Goal: Find specific page/section: Find specific page/section

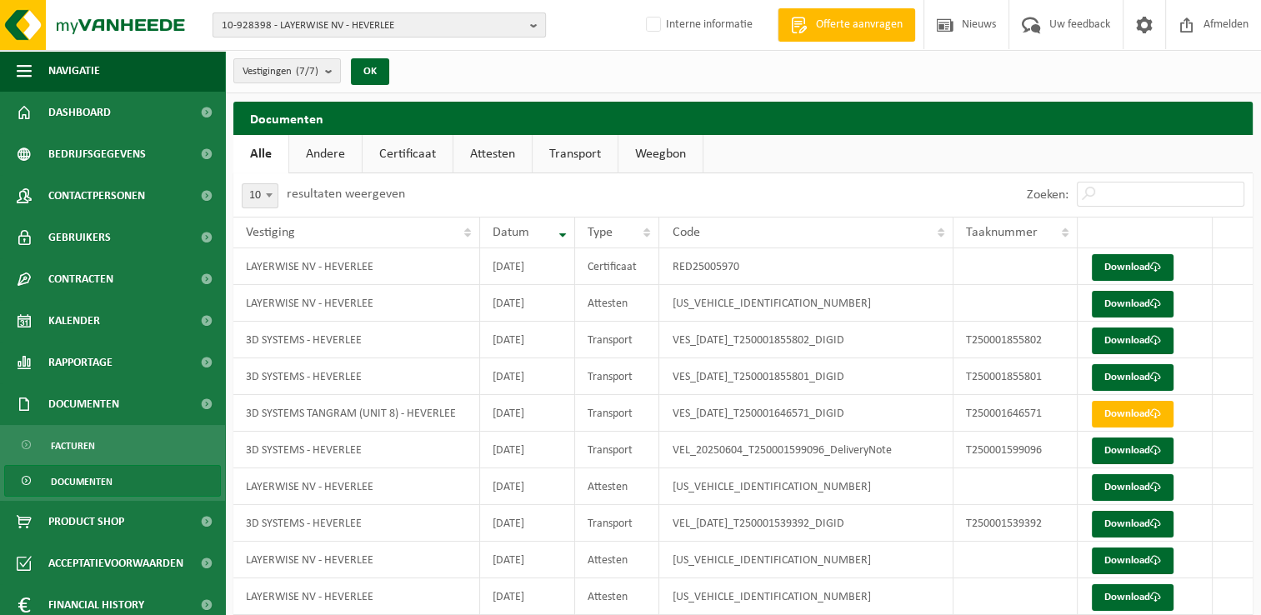
click at [305, 27] on span "10-928398 - LAYERWISE NV - HEVERLEE" at bounding box center [373, 25] width 302 height 25
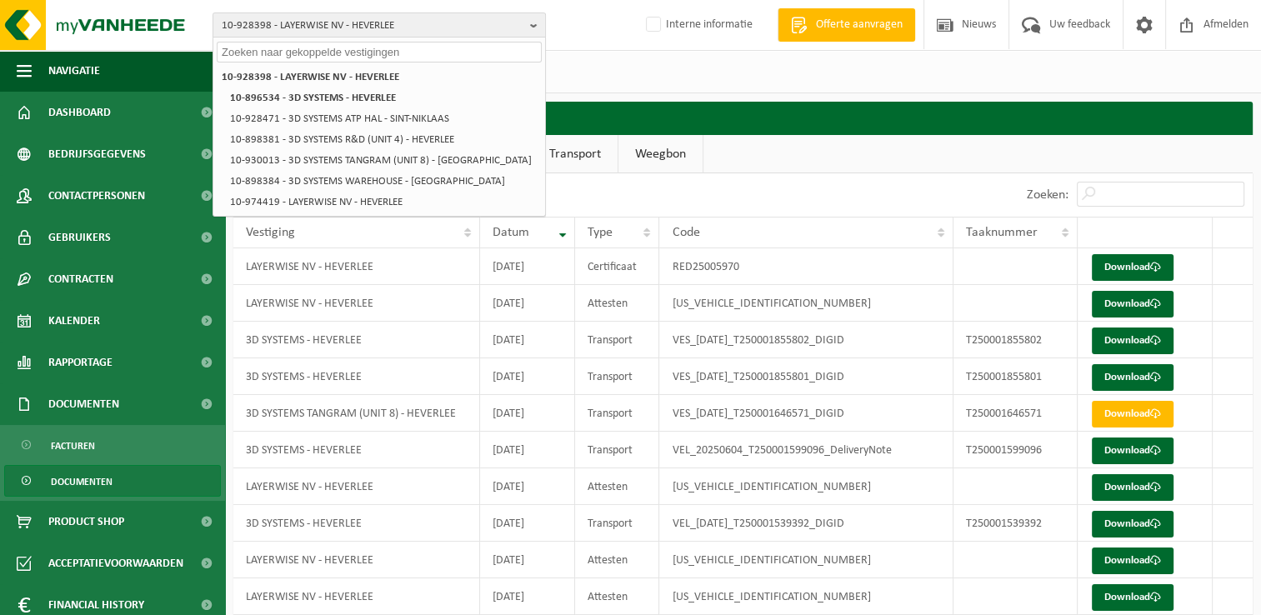
click at [313, 51] on input "text" at bounding box center [379, 52] width 325 height 21
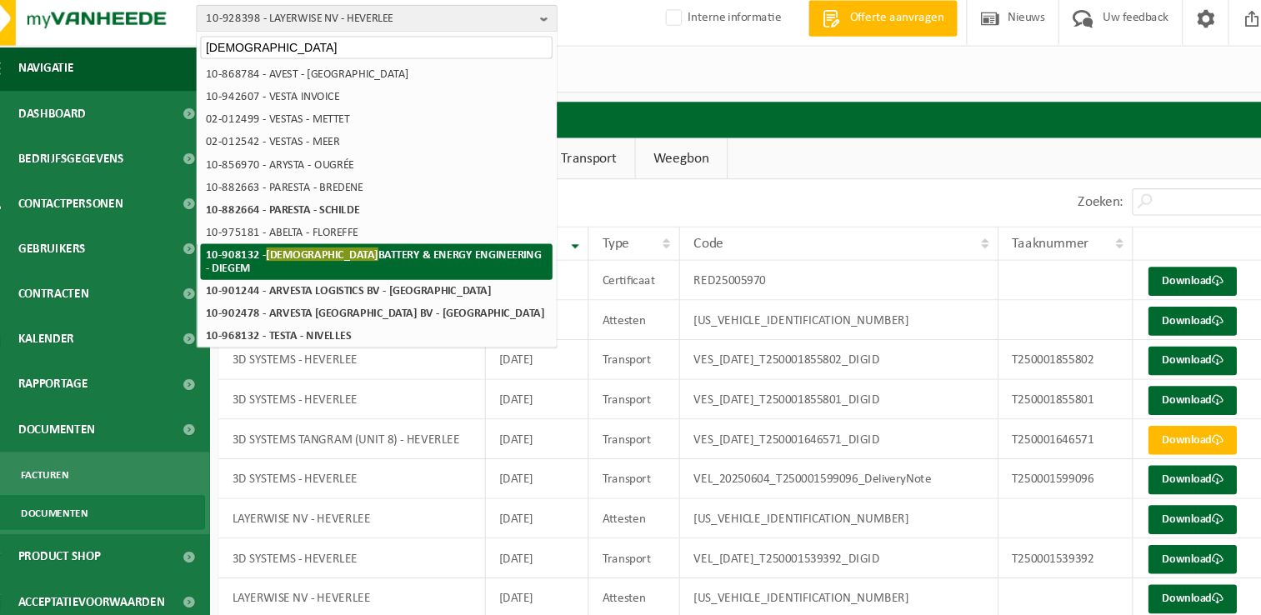
type input "[DEMOGRAPHIC_DATA]"
click at [367, 248] on strong "10-908132 - AVESTA BATTERY & ENERGY ENGINEERING - DIEGEM" at bounding box center [377, 249] width 310 height 25
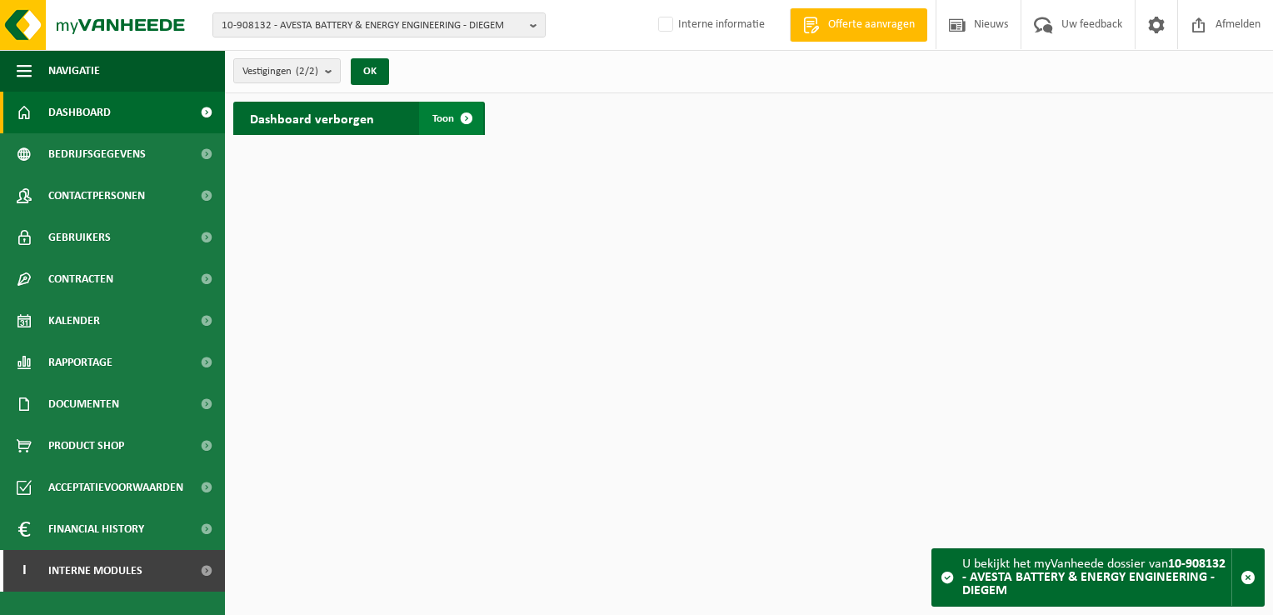
click at [469, 121] on span at bounding box center [466, 118] width 33 height 33
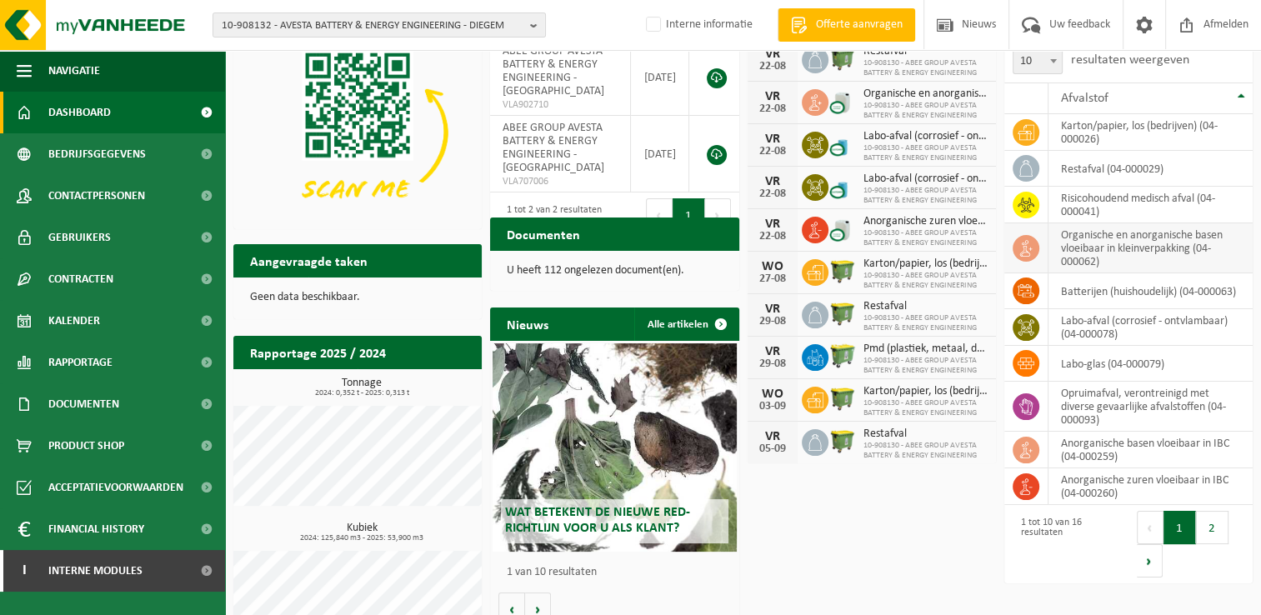
scroll to position [147, 0]
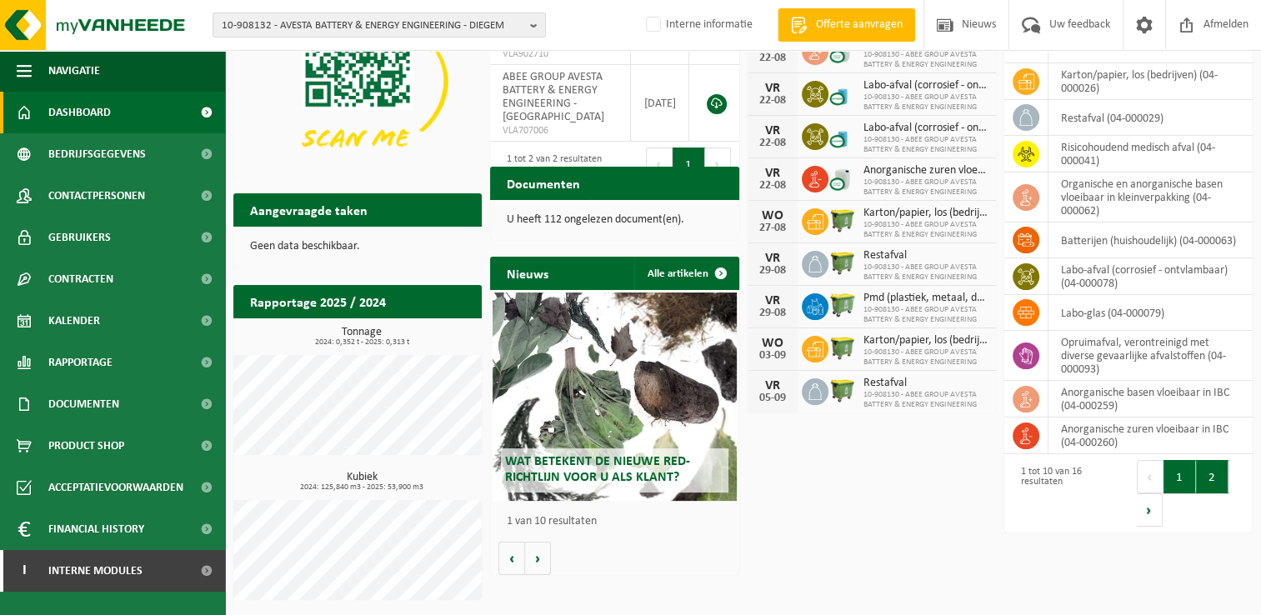
click at [1221, 478] on button "2" at bounding box center [1212, 476] width 32 height 33
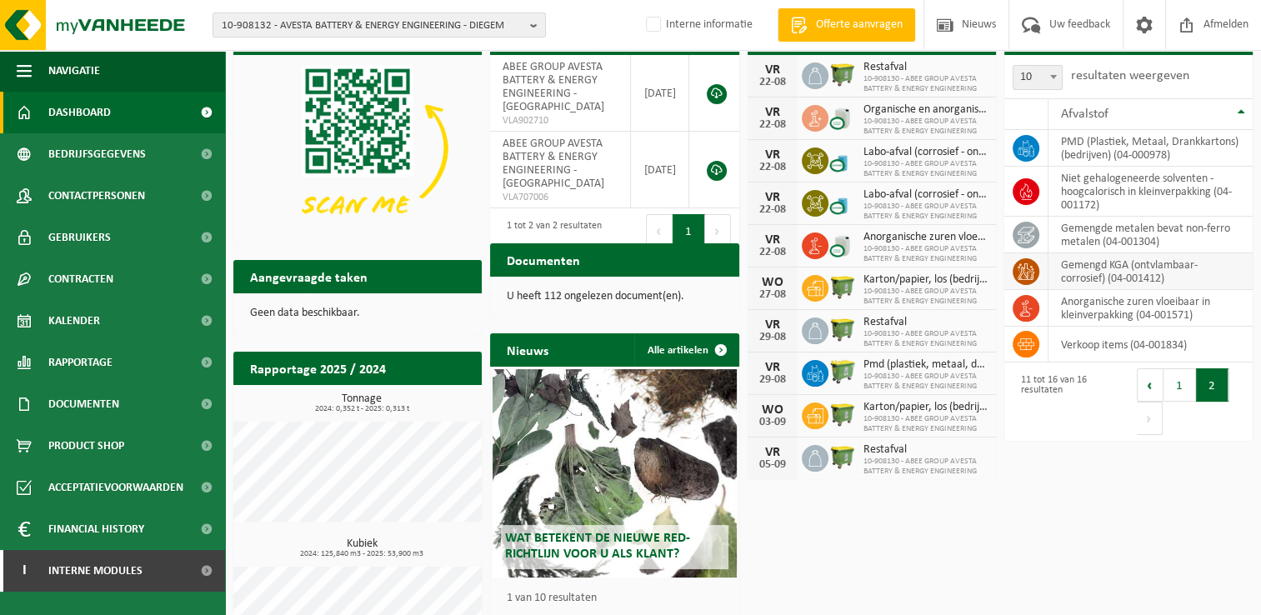
scroll to position [80, 0]
click at [1186, 377] on button "1" at bounding box center [1179, 384] width 32 height 33
